Goal: Task Accomplishment & Management: Complete application form

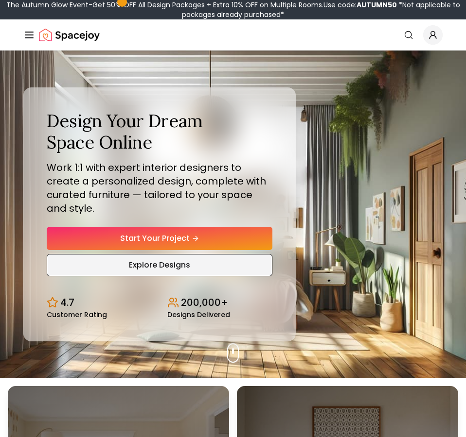
click at [180, 255] on link "Explore Designs" at bounding box center [160, 265] width 226 height 22
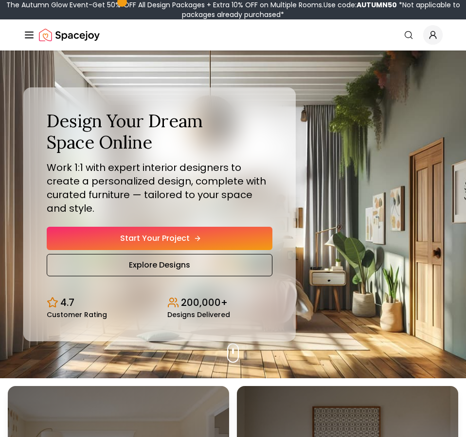
click at [193, 235] on icon "Hero section" at bounding box center [197, 239] width 8 height 8
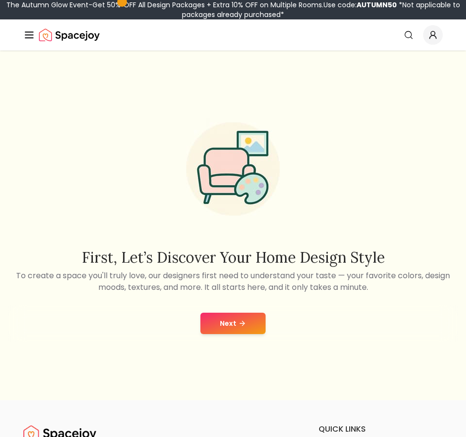
click at [239, 327] on icon at bounding box center [242, 324] width 8 height 8
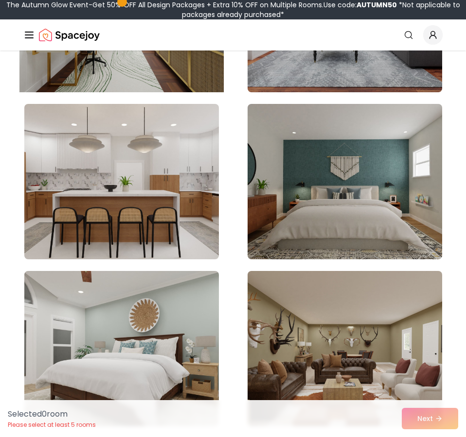
scroll to position [243, 0]
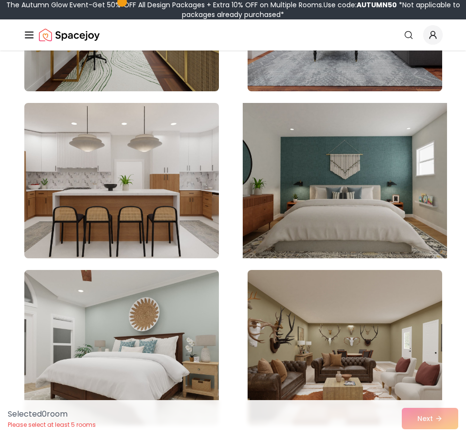
click at [353, 191] on img at bounding box center [345, 180] width 204 height 163
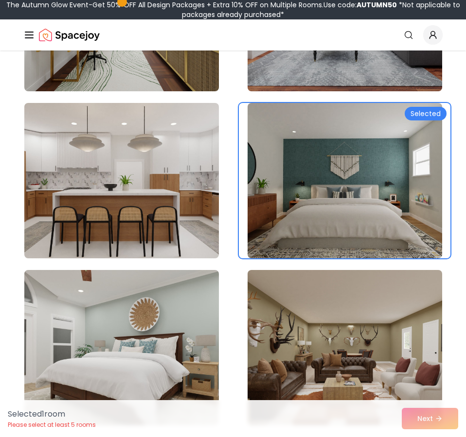
click at [416, 413] on div "Selected 1 room Please select at least 5 rooms Next" at bounding box center [233, 418] width 466 height 37
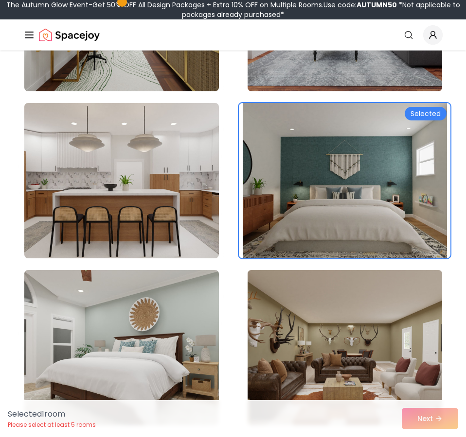
click at [389, 191] on img at bounding box center [345, 180] width 204 height 163
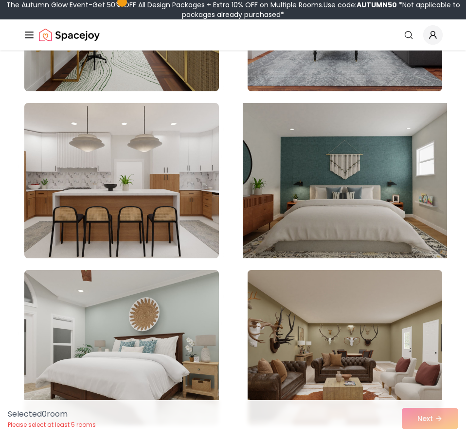
click at [389, 191] on img at bounding box center [345, 180] width 204 height 163
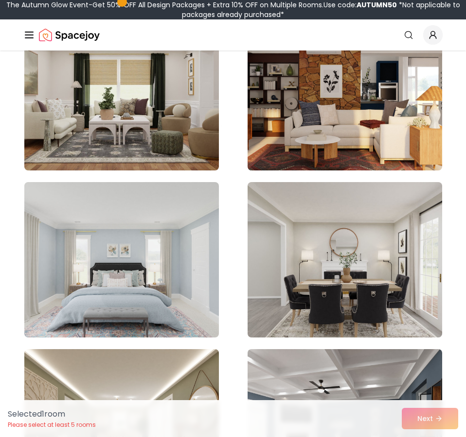
scroll to position [4763, 0]
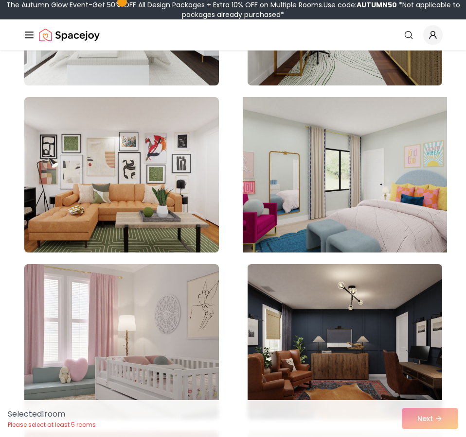
click at [364, 189] on img at bounding box center [345, 174] width 204 height 163
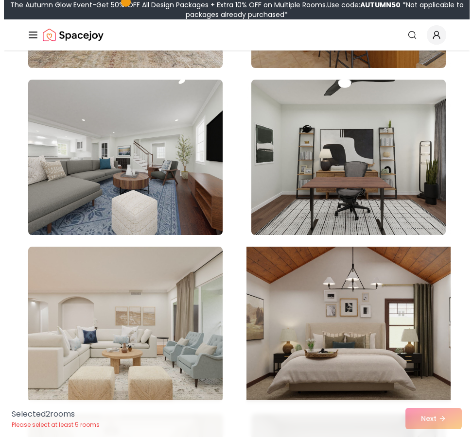
scroll to position [7145, 0]
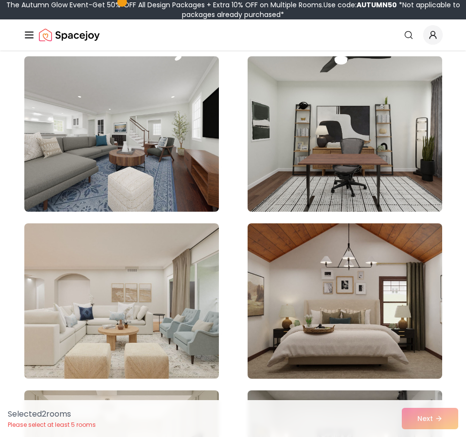
click at [35, 40] on div "Spacejoy" at bounding box center [61, 34] width 76 height 19
click at [32, 39] on icon "Global" at bounding box center [29, 35] width 12 height 12
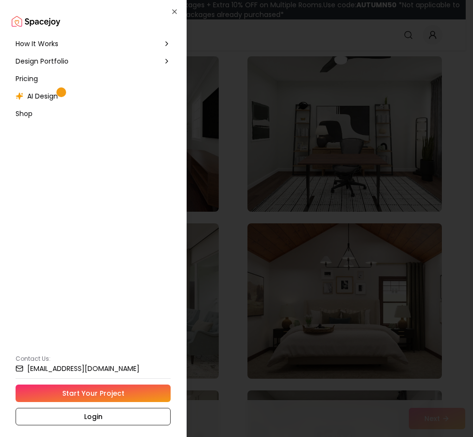
click at [25, 34] on div "How It Works Design Portfolio Pricing AI Design Shop Contact Us: hello@spacejoy…" at bounding box center [93, 218] width 187 height 437
click at [35, 50] on div "How It Works" at bounding box center [93, 43] width 163 height 17
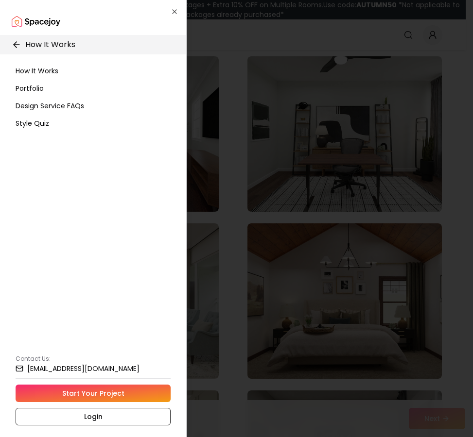
click at [53, 73] on span "How It Works" at bounding box center [37, 71] width 43 height 10
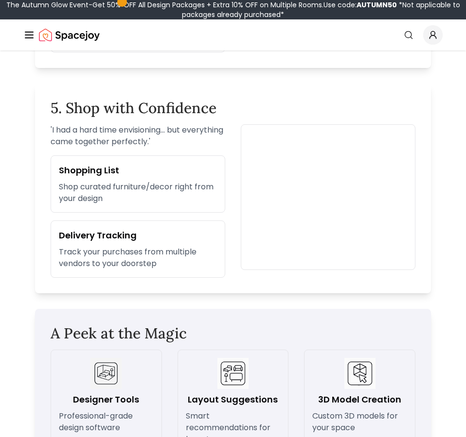
scroll to position [1215, 0]
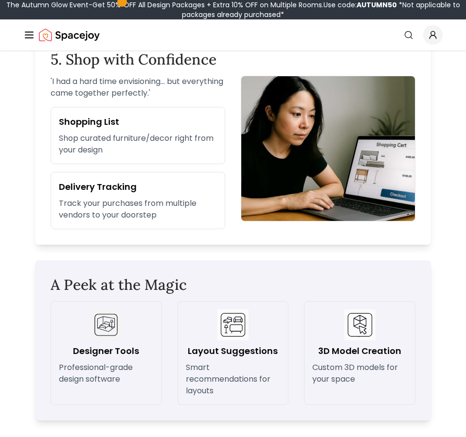
click at [112, 332] on img at bounding box center [105, 325] width 31 height 31
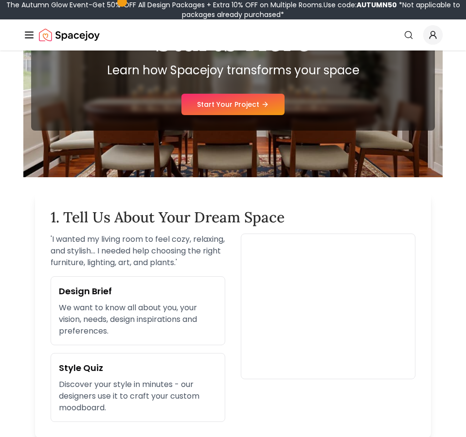
scroll to position [146, 0]
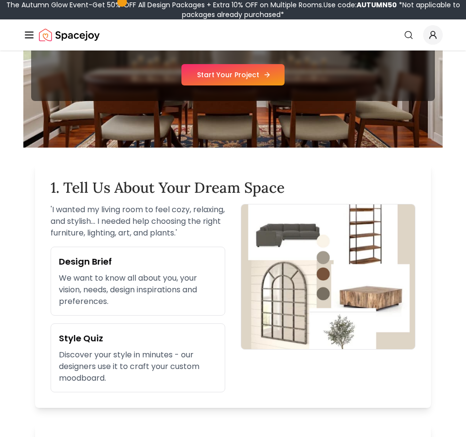
click at [235, 73] on link "Start Your Project" at bounding box center [232, 74] width 103 height 21
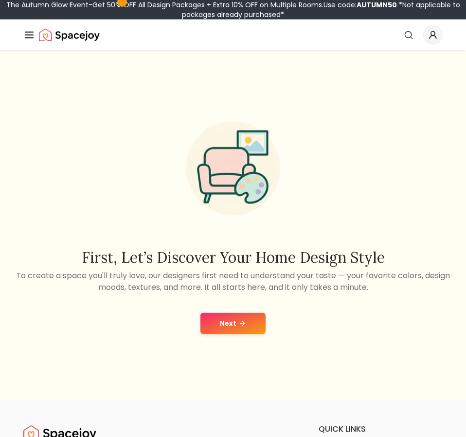
click at [236, 320] on button "Next" at bounding box center [232, 323] width 65 height 21
